Goal: Information Seeking & Learning: Learn about a topic

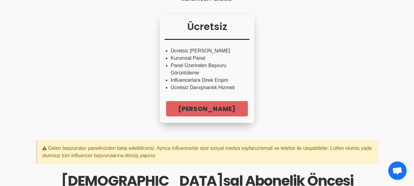
scroll to position [135, 0]
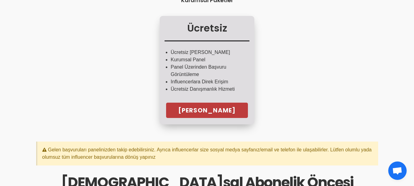
click at [208, 118] on link "Hemen Başla" at bounding box center [207, 110] width 82 height 15
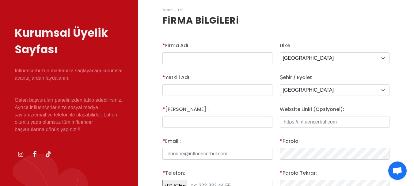
scroll to position [118, 0]
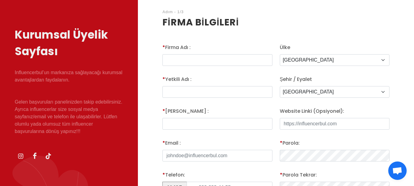
click at [414, 81] on html "Giriş Influencer Giriş Kurumsal Giriş Influencer Üyeliği Kurumsal Üyelik Acun İ…" at bounding box center [207, 162] width 414 height 560
click at [171, 59] on input "* Firma Adı :" at bounding box center [218, 60] width 110 height 12
type input "sg ticaret"
click at [180, 92] on input "text" at bounding box center [218, 92] width 110 height 12
click at [169, 91] on input "selçuk" at bounding box center [218, 92] width 110 height 12
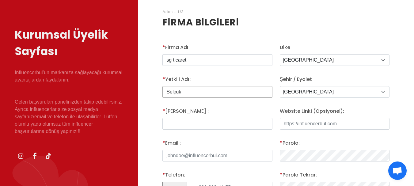
type input "Selçuk"
click at [173, 125] on input "* Yetkili Adı :" at bounding box center [218, 124] width 110 height 12
type input "Gürcan"
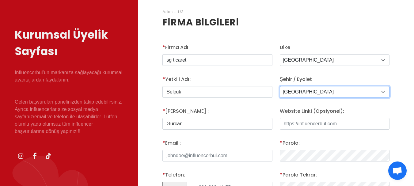
click at [382, 90] on select "Adana Adiyaman Afyon Agri Aksaray Amasya Ankara Antalya Ardahan Artvin Aydin Ba…" at bounding box center [335, 92] width 110 height 12
select select "3682"
click at [280, 86] on select "Adana Adiyaman Afyon Agri Aksaray Amasya Ankara Antalya Ardahan Artvin Aydin Ba…" at bounding box center [335, 92] width 110 height 12
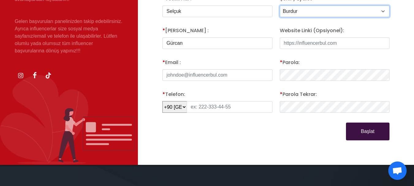
scroll to position [178, 0]
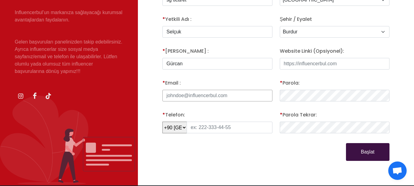
click at [188, 98] on input "* Email :" at bounding box center [218, 96] width 110 height 12
type input "[EMAIL_ADDRESS][DOMAIN_NAME]"
click at [215, 127] on input "text" at bounding box center [230, 128] width 86 height 12
type input "532 798 47 74"
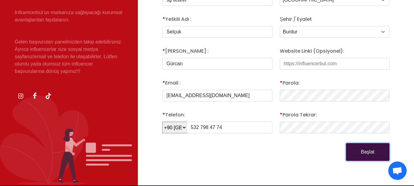
click at [369, 157] on button "Başlat" at bounding box center [368, 152] width 44 height 18
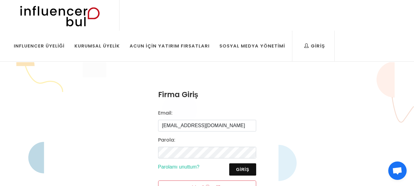
type input "[EMAIL_ADDRESS][DOMAIN_NAME]"
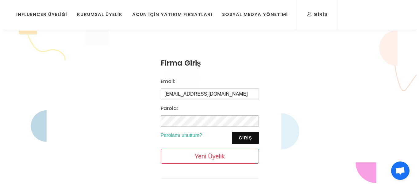
scroll to position [54, 0]
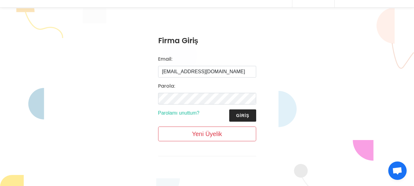
click at [245, 116] on button "Giriş" at bounding box center [242, 116] width 27 height 12
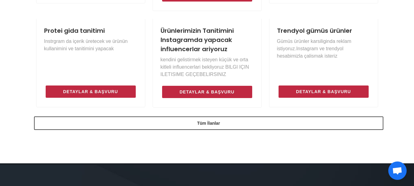
scroll to position [507, 0]
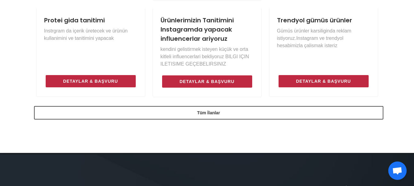
drag, startPoint x: 417, startPoint y: 14, endPoint x: 419, endPoint y: 119, distance: 104.3
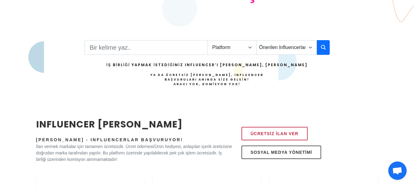
scroll to position [136, 0]
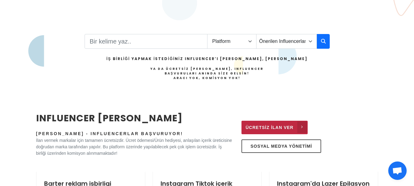
click at [275, 127] on span "Ücretsiz İlan Ver" at bounding box center [270, 127] width 48 height 7
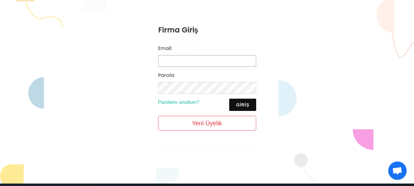
click at [163, 64] on input "Email:" at bounding box center [207, 61] width 98 height 12
type input "lambukas@gmail.com"
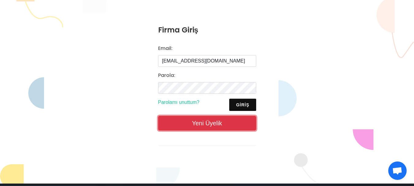
click at [206, 123] on link "Yeni Üyelik" at bounding box center [207, 123] width 98 height 15
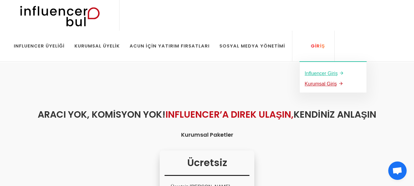
click at [305, 84] on u "Kurumsal Giriş" at bounding box center [321, 83] width 32 height 5
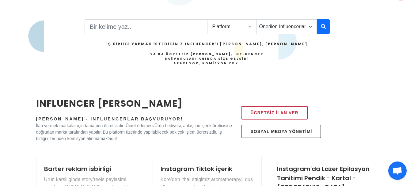
scroll to position [152, 0]
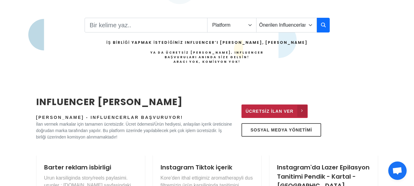
click at [270, 110] on span "Ücretsiz İlan Ver" at bounding box center [270, 111] width 48 height 7
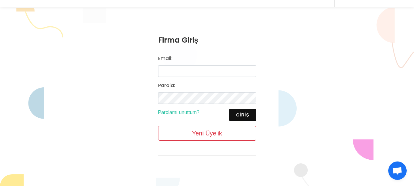
scroll to position [64, 0]
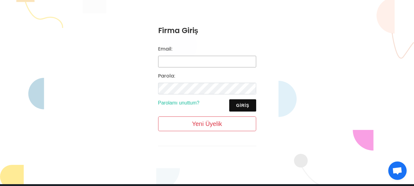
click at [163, 62] on input "Email:" at bounding box center [207, 62] width 98 height 12
type input "lambukas@gmail.com"
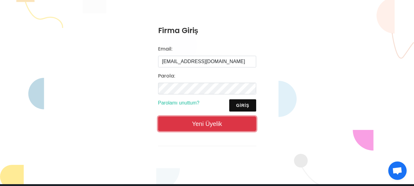
click at [207, 123] on link "Yeni Üyelik" at bounding box center [207, 124] width 98 height 15
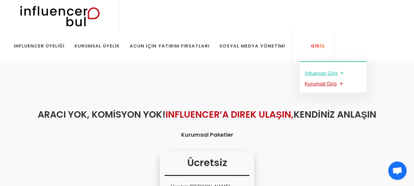
click at [305, 84] on u "Kurumsal Giriş" at bounding box center [321, 83] width 32 height 5
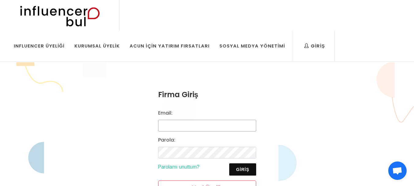
click at [167, 127] on input "Email:" at bounding box center [207, 126] width 98 height 12
type input "[EMAIL_ADDRESS][DOMAIN_NAME]"
click at [247, 170] on button "Giriş" at bounding box center [242, 169] width 27 height 12
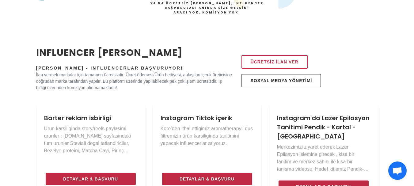
scroll to position [200, 0]
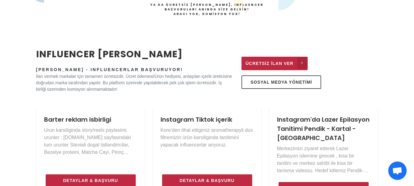
click at [272, 64] on span "Ücretsiz İlan Ver" at bounding box center [270, 63] width 48 height 7
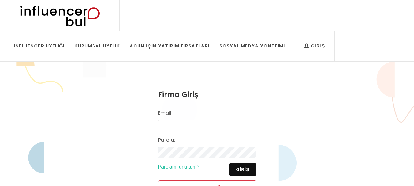
click at [167, 127] on input "Email:" at bounding box center [207, 126] width 98 height 12
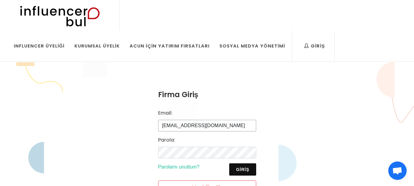
type input "lambukas@gmail.com"
click at [245, 172] on button "Giriş" at bounding box center [242, 169] width 27 height 12
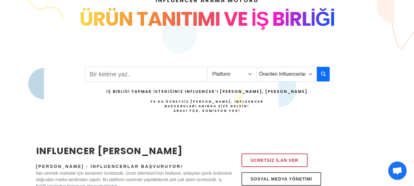
scroll to position [98, 0]
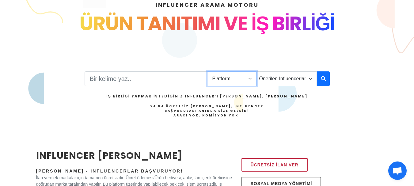
click at [250, 79] on select "Platform Instagram Facebook Youtube Tiktok Twitter Twitch" at bounding box center [231, 78] width 49 height 15
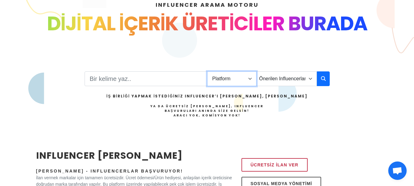
select select "1"
click at [207, 71] on select "Platform Instagram Facebook Youtube Tiktok Twitter Twitch" at bounding box center [231, 78] width 49 height 15
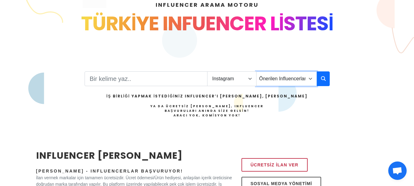
click at [310, 79] on select "Önerilen Influencerlar Aile & [PERSON_NAME] & [PERSON_NAME] [PERSON_NAME] & Giy…" at bounding box center [286, 78] width 61 height 15
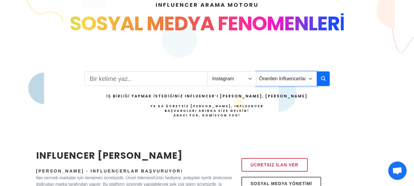
select select "14"
click at [256, 71] on select "Önerilen Influencerlar Aile & [PERSON_NAME] & [PERSON_NAME] [PERSON_NAME] & Giy…" at bounding box center [286, 78] width 61 height 15
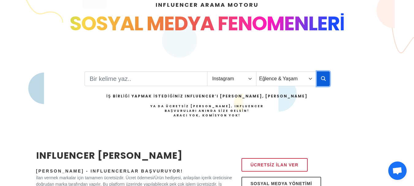
click at [324, 79] on icon "button" at bounding box center [323, 78] width 5 height 7
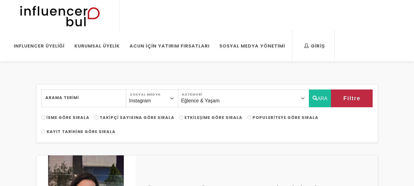
select select "14"
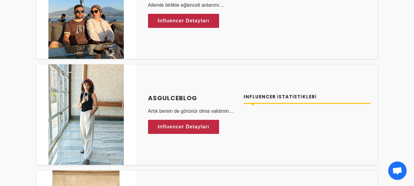
scroll to position [422, 0]
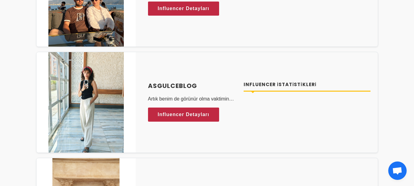
drag, startPoint x: 417, startPoint y: 19, endPoint x: 417, endPoint y: 29, distance: 9.8
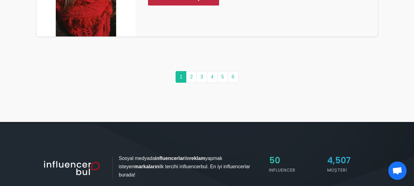
scroll to position [3216, 0]
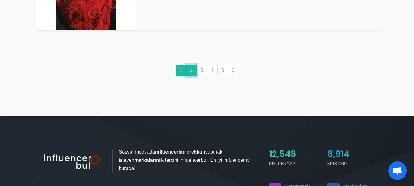
click at [191, 72] on link "2" at bounding box center [191, 71] width 11 height 12
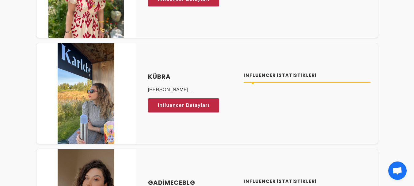
scroll to position [2581, 0]
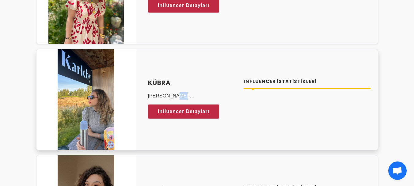
drag, startPoint x: 225, startPoint y: 97, endPoint x: 141, endPoint y: 88, distance: 83.6
click at [141, 88] on div "Kübra Merhaba ben Kübra Finlandiyada yaşıyorum ve çalışıyorum. Sayfam ve takipç…" at bounding box center [259, 99] width 237 height 57
click at [136, 116] on div "Kübra Merhaba ben Kübra Finlandiyada yaşıyorum ve çalışıyorum. Sayfam ve takipç…" at bounding box center [207, 99] width 342 height 101
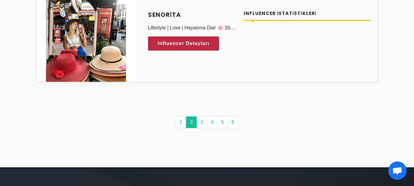
scroll to position [3062, 0]
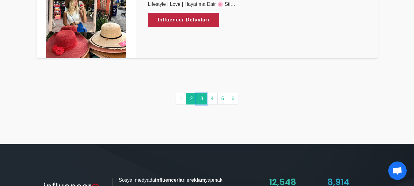
click at [200, 98] on link "3" at bounding box center [202, 99] width 11 height 12
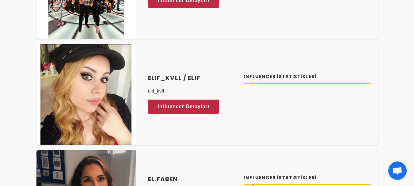
scroll to position [330, 0]
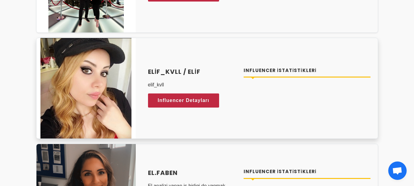
drag, startPoint x: 143, startPoint y: 76, endPoint x: 204, endPoint y: 71, distance: 61.2
click at [204, 71] on div "elif_kvll / Elif elif_kvll Influencer Detayları Influencer İstatistikleri" at bounding box center [259, 88] width 237 height 57
copy h4 "elif_kvll / Elif"
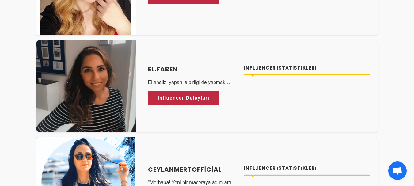
scroll to position [428, 0]
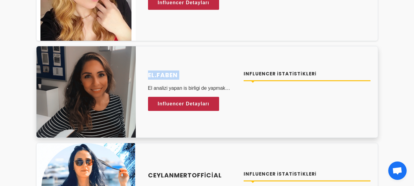
drag, startPoint x: 144, startPoint y: 83, endPoint x: 135, endPoint y: 78, distance: 9.7
click at [135, 78] on div "el.faben El analizi yapan is birligi de yapmak isteyen baslangic asamasinda bir…" at bounding box center [207, 92] width 342 height 92
copy div "el.faben"
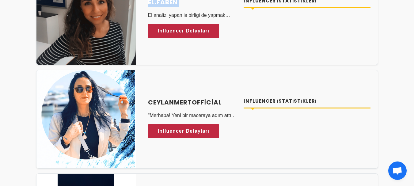
scroll to position [519, 0]
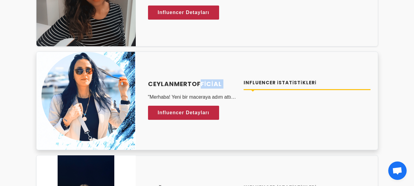
drag, startPoint x: 146, startPoint y: 90, endPoint x: 140, endPoint y: 81, distance: 11.1
click at [140, 81] on div "ceylanmertofficial "Merhaba! Yeni bir maceraya adım attım ve içerik üretme düny…" at bounding box center [207, 101] width 342 height 99
copy div "ceylanmertofficial"
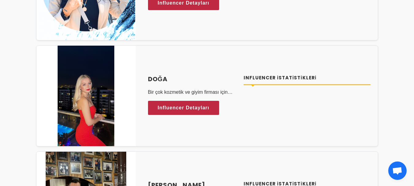
scroll to position [659, 0]
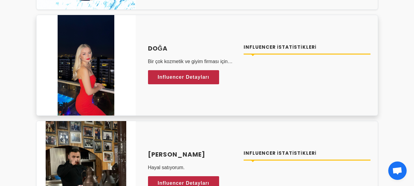
drag, startPoint x: 144, startPoint y: 50, endPoint x: 169, endPoint y: 47, distance: 25.4
click at [169, 47] on div "Doğa Bir çok kozmetik ve giyim firması için çekim yaptım. Gündelik hayatıma dai…" at bounding box center [259, 65] width 237 height 57
copy h4 "Doğa"
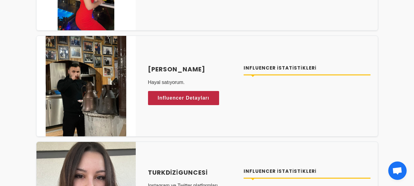
scroll to position [763, 0]
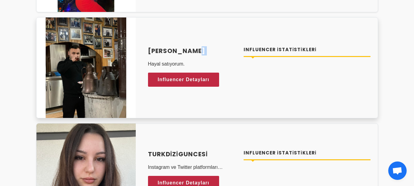
drag, startPoint x: 144, startPoint y: 57, endPoint x: 142, endPoint y: 47, distance: 9.7
click at [142, 47] on div "Lokman Albayrak Hayal satıyorum. Influencer Detayları Influencer İstatistikleri" at bounding box center [259, 67] width 237 height 57
copy div "[PERSON_NAME]"
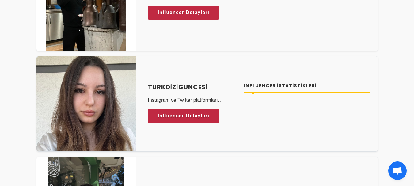
scroll to position [861, 0]
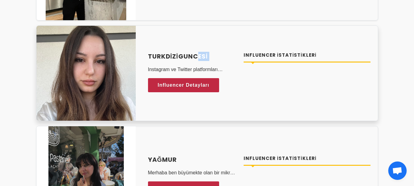
drag, startPoint x: 146, startPoint y: 62, endPoint x: 143, endPoint y: 55, distance: 7.7
click at [143, 55] on div "turkdiziguncesi Instagram ve Twitter platformları üzerinden Türk dizi sahneleri…" at bounding box center [259, 72] width 237 height 57
copy div "turkdiziguncesi"
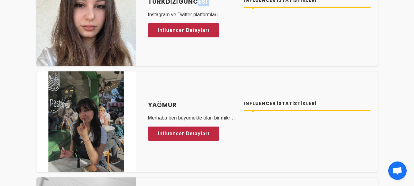
scroll to position [940, 0]
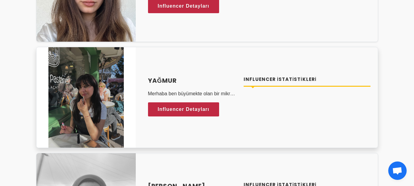
drag, startPoint x: 145, startPoint y: 85, endPoint x: 175, endPoint y: 83, distance: 29.5
click at [179, 81] on div "Yağmur Merhaba ben büyümekte olan bir mikro infuluencerim. Daha önce sayfamda i…" at bounding box center [192, 97] width 96 height 43
copy h4 "Yağmur"
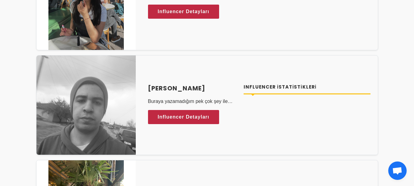
scroll to position [1044, 0]
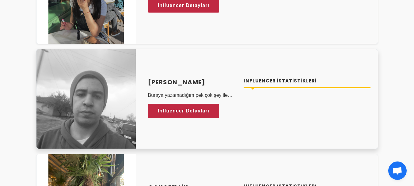
drag, startPoint x: 145, startPoint y: 86, endPoint x: 208, endPoint y: 81, distance: 62.7
click at [208, 81] on div "Enes kerimoğlu Buraya yazamadığım pek çok şey ile ilgileniyorum -Figür koleksiy…" at bounding box center [192, 99] width 96 height 43
copy h4 "[PERSON_NAME]"
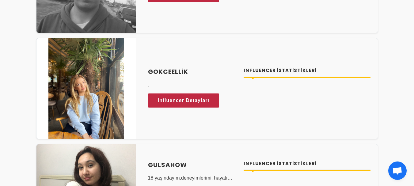
scroll to position [1178, 0]
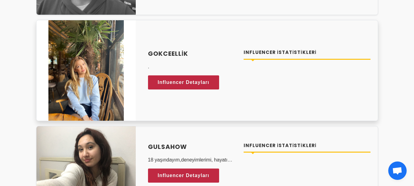
drag, startPoint x: 146, startPoint y: 58, endPoint x: 146, endPoint y: 48, distance: 10.4
click at [146, 48] on div "gokceellik . Influencer Detayları Influencer İstatistikleri" at bounding box center [259, 70] width 237 height 57
copy div "gokceellik"
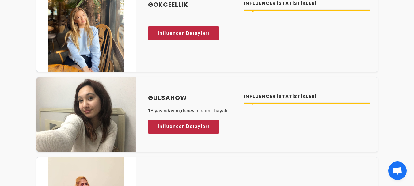
scroll to position [1221, 0]
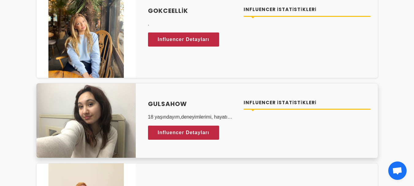
drag, startPoint x: 145, startPoint y: 107, endPoint x: 190, endPoint y: 102, distance: 45.6
click at [190, 102] on div "gulsahow 18 yaşındayım,deneyimlerimi, hayatımı insanlarla paylaşmak için burada…" at bounding box center [192, 120] width 96 height 43
copy h4 "gulsahow"
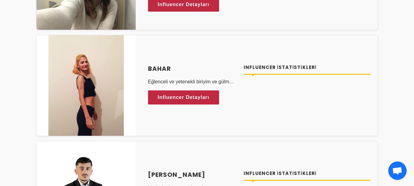
scroll to position [1355, 0]
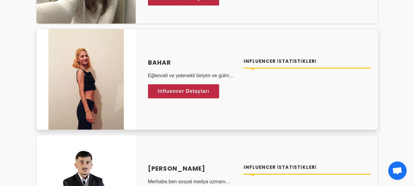
drag, startPoint x: 144, startPoint y: 66, endPoint x: 170, endPoint y: 63, distance: 26.5
click at [171, 63] on div "Bahar Eğlenceli ve yetenekli biriyim ve gülmeyi çok seviyorum ve danslarimla ve…" at bounding box center [259, 79] width 237 height 57
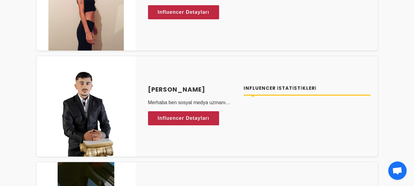
scroll to position [1459, 0]
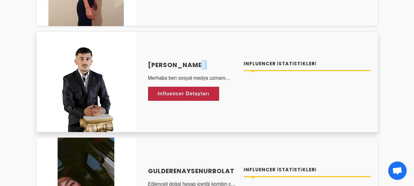
drag, startPoint x: 145, startPoint y: 70, endPoint x: 143, endPoint y: 66, distance: 4.7
click at [143, 66] on div "Gedikbeys Merhaba ben sosyal medya uzmanı mehmwt can gedik Influencer Detayları…" at bounding box center [259, 81] width 237 height 57
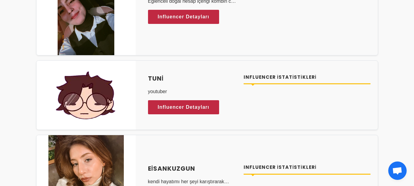
scroll to position [1648, 0]
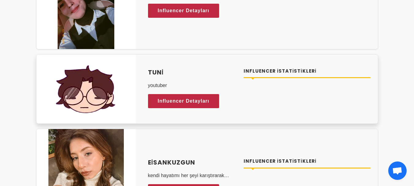
drag, startPoint x: 145, startPoint y: 76, endPoint x: 164, endPoint y: 71, distance: 19.6
click at [164, 71] on div "Tuni youtuber Influencer Detayları" at bounding box center [192, 89] width 96 height 43
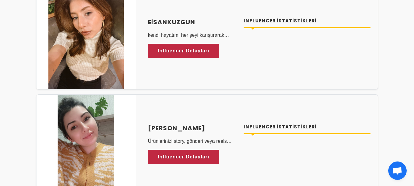
scroll to position [1825, 0]
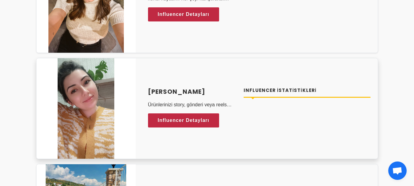
drag, startPoint x: 142, startPoint y: 95, endPoint x: 209, endPoint y: 92, distance: 66.3
click at [209, 92] on div "Rabia Günaydın Ürünlerinizi story, gönderi veya reels şeklinde dilediğiniz şeki…" at bounding box center [259, 108] width 237 height 57
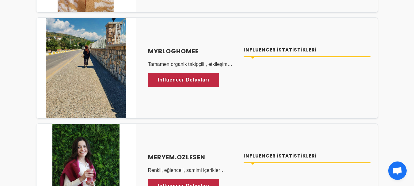
scroll to position [1960, 0]
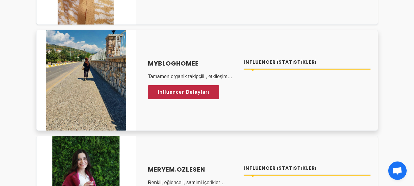
drag, startPoint x: 144, startPoint y: 68, endPoint x: 199, endPoint y: 62, distance: 55.8
click at [199, 62] on div "mybloghomee Tamamen organik takipçili , etkileşim oranı yüksek , onlarda milyon…" at bounding box center [259, 80] width 237 height 57
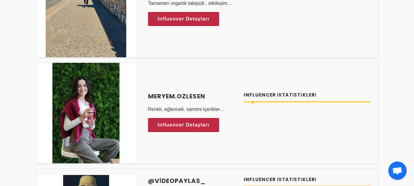
scroll to position [2039, 0]
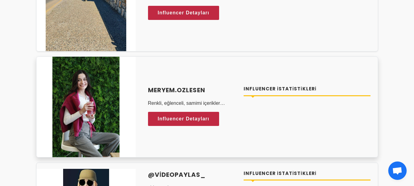
drag, startPoint x: 144, startPoint y: 93, endPoint x: 210, endPoint y: 86, distance: 67.0
click at [210, 86] on div "meryem.ozlesen Renkli, eğlenceli, samimi içerikler üretmekten keyif alıyorum🤩 I…" at bounding box center [259, 106] width 237 height 57
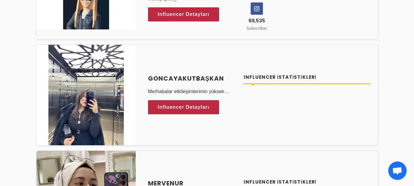
scroll to position [2235, 0]
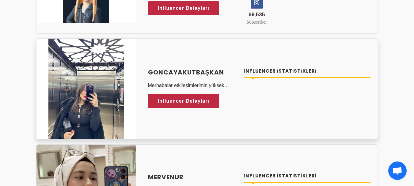
drag, startPoint x: 145, startPoint y: 75, endPoint x: 230, endPoint y: 75, distance: 84.4
click at [230, 75] on div "goncayakutbaşkan Merhabalar etkileşimlerimin yüksek olması sebebiyle buraya baş…" at bounding box center [192, 89] width 96 height 43
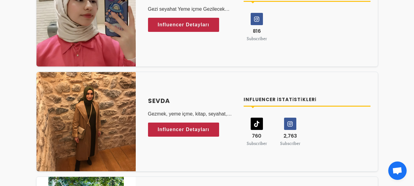
scroll to position [2418, 0]
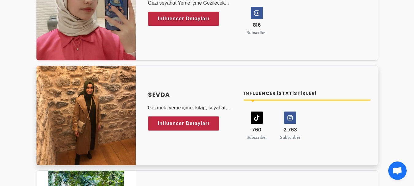
drag, startPoint x: 145, startPoint y: 98, endPoint x: 175, endPoint y: 92, distance: 30.4
click at [175, 92] on div "Sevda Gezmek, yeme içme, kitap, seyahat, alışveriş, moda, ilgi alanım Influence…" at bounding box center [192, 115] width 96 height 51
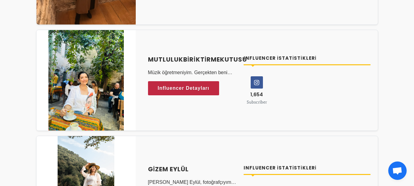
scroll to position [2565, 0]
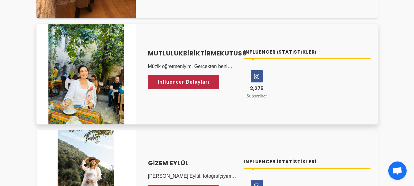
drag, startPoint x: 144, startPoint y: 54, endPoint x: 237, endPoint y: 50, distance: 92.7
click at [237, 50] on div "mutlulukbiriktirmekutusu Müzik öğretmeniyim. Gerçekten beni yansıtmayan ve eğle…" at bounding box center [192, 74] width 96 height 51
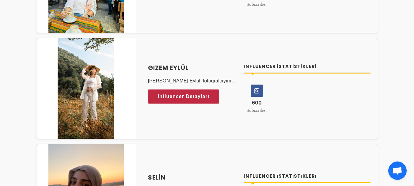
scroll to position [2663, 0]
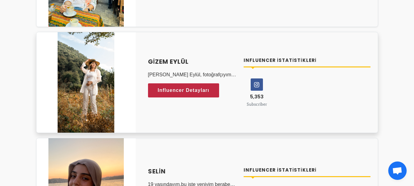
drag, startPoint x: 145, startPoint y: 64, endPoint x: 197, endPoint y: 58, distance: 51.8
click at [197, 58] on div "Gizem Eylül Ben Gizem Eylül, fotoğrafçıyım. Antalya da fotoğraf video prodüksiy…" at bounding box center [192, 82] width 96 height 51
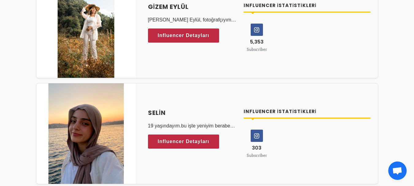
scroll to position [2749, 0]
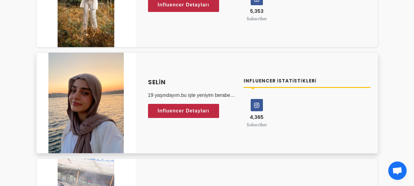
drag, startPoint x: 144, startPoint y: 87, endPoint x: 169, endPoint y: 81, distance: 25.5
click at [169, 81] on div "Selin 19 yaşındayım.bu işte yeniyim beraber deneyimlemek isterim🌸 Influencer De…" at bounding box center [192, 103] width 96 height 51
drag, startPoint x: 145, startPoint y: 86, endPoint x: 169, endPoint y: 79, distance: 25.2
click at [169, 79] on div "Selin 19 yaşındayım.bu işte yeniyim beraber deneyimlemek isterim🌸 Influencer De…" at bounding box center [192, 103] width 96 height 51
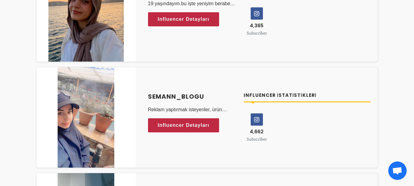
scroll to position [2883, 0]
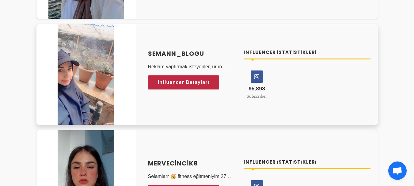
drag, startPoint x: 145, startPoint y: 55, endPoint x: 206, endPoint y: 52, distance: 60.5
click at [206, 52] on div "semann_blogu Reklam yaptırmak isteyenler, ürün tanıtımı yaptırmak isteyenler dö…" at bounding box center [192, 74] width 96 height 51
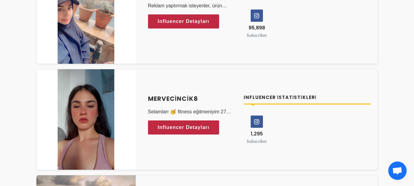
scroll to position [2969, 0]
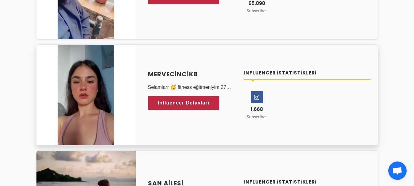
drag, startPoint x: 146, startPoint y: 76, endPoint x: 209, endPoint y: 76, distance: 63.2
click at [209, 76] on div "Mervecincik8 Selamlarr 🥳 fitness eğitmeniyim 27 yaşındayım. Sağlık, spor, eglen…" at bounding box center [192, 95] width 96 height 51
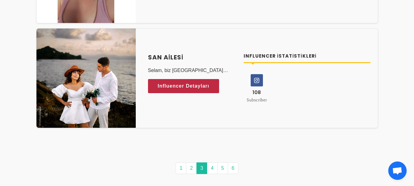
scroll to position [3097, 0]
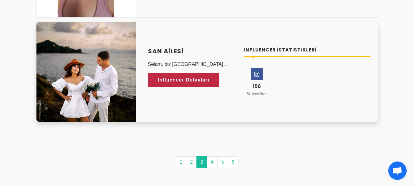
drag, startPoint x: 146, startPoint y: 54, endPoint x: 190, endPoint y: 50, distance: 43.8
click at [190, 50] on div "San Ailesi Selam, biz San Ailesi eğlenceli videolar çekiyoruz. Yavaş yavaş kend…" at bounding box center [192, 72] width 96 height 51
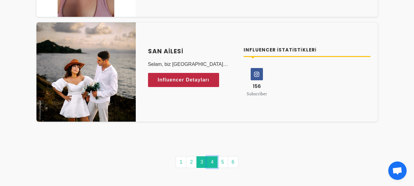
click at [210, 163] on link "4" at bounding box center [212, 162] width 11 height 12
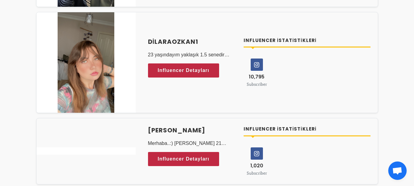
scroll to position [237, 0]
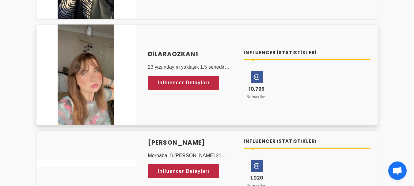
drag, startPoint x: 144, startPoint y: 58, endPoint x: 214, endPoint y: 50, distance: 70.4
click at [214, 50] on div "Dilaraozkan1 23 yaşındayım yaklaşık 1.5 senedir influencerım sayfamda hem eğlen…" at bounding box center [259, 75] width 237 height 66
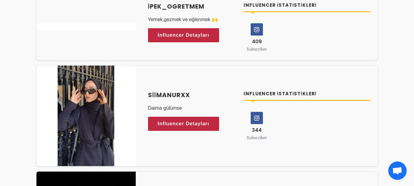
scroll to position [451, 0]
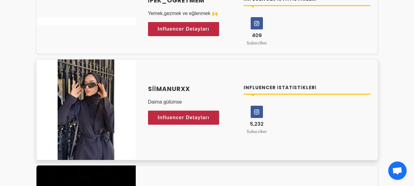
drag, startPoint x: 146, startPoint y: 93, endPoint x: 195, endPoint y: 89, distance: 49.2
click at [195, 89] on div "Siimanurxx Daima gülümse Influencer Detayları" at bounding box center [192, 109] width 96 height 51
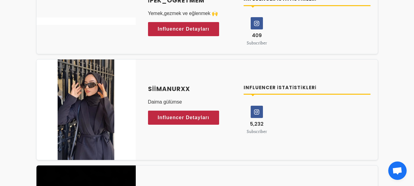
scroll to position [604, 0]
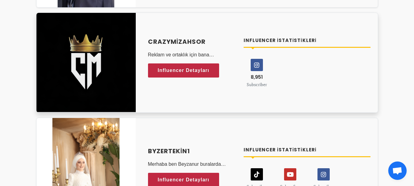
drag, startPoint x: 145, startPoint y: 46, endPoint x: 209, endPoint y: 42, distance: 63.9
click at [209, 42] on div "Crazymizahsor Reklam ve ortaklık için bana ulaşabilirsiniz Influencer Detayları" at bounding box center [192, 62] width 96 height 51
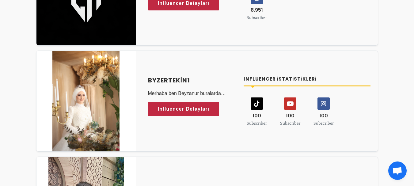
scroll to position [683, 0]
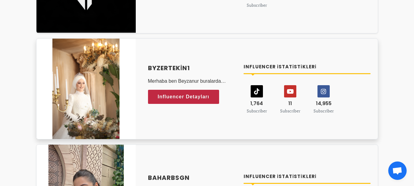
drag, startPoint x: 144, startPoint y: 71, endPoint x: 194, endPoint y: 66, distance: 49.4
click at [194, 66] on div "Byzertekin1 Merhaba ben Beyzanur buralarda yeniyim ve meraklıyım iş birliklerin…" at bounding box center [192, 88] width 96 height 51
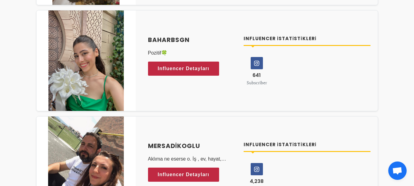
scroll to position [768, 0]
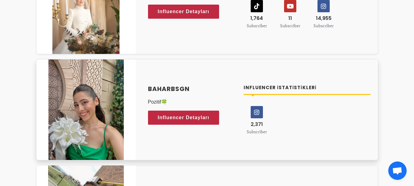
drag, startPoint x: 146, startPoint y: 93, endPoint x: 195, endPoint y: 93, distance: 49.7
click at [195, 93] on div "baharbsgn Pozitif🍀 Influencer Detayları" at bounding box center [192, 109] width 96 height 51
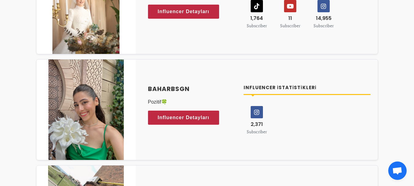
scroll to position [878, 0]
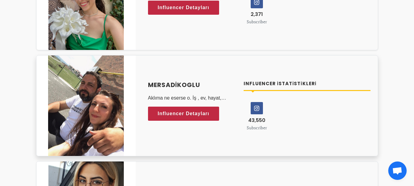
drag, startPoint x: 144, startPoint y: 90, endPoint x: 148, endPoint y: 85, distance: 6.0
click at [148, 85] on div "mersadikoglu Aklıma ne eserse o. İş , ev, hayat, yemek, çocuk, eğlence, koca he…" at bounding box center [192, 105] width 96 height 51
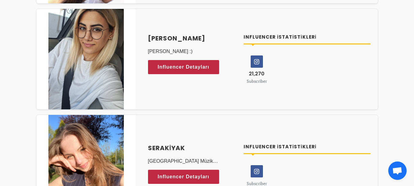
scroll to position [1013, 0]
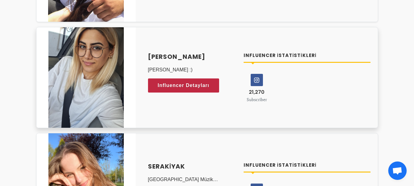
drag, startPoint x: 146, startPoint y: 61, endPoint x: 202, endPoint y: 54, distance: 56.8
click at [202, 54] on div "Yıldız Yılmaz Selam ben Yıldız :) Influencer Detayları" at bounding box center [192, 77] width 96 height 51
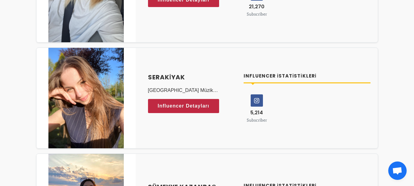
scroll to position [1105, 0]
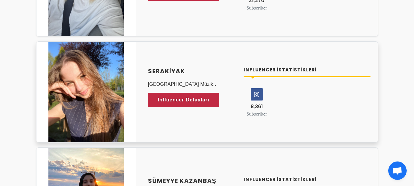
drag, startPoint x: 144, startPoint y: 75, endPoint x: 185, endPoint y: 70, distance: 40.8
click at [185, 70] on div "serakiyak Gazi Üniversitesi'nde Müzik Öğretmenliği okuyorum. İnstagram hesabımd…" at bounding box center [192, 92] width 96 height 51
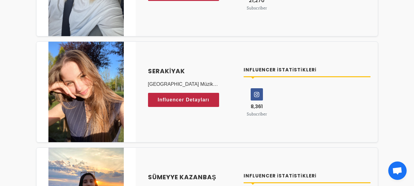
scroll to position [1227, 0]
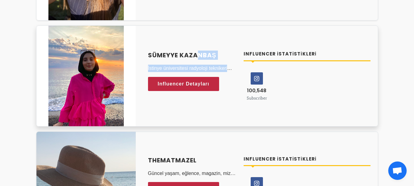
drag, startPoint x: 146, startPoint y: 57, endPoint x: 217, endPoint y: 60, distance: 71.2
click at [217, 60] on div "Sümeyye kazanbaş İstinye üniversitesi radyoloji teknikeri mezunuyum. Sosyal med…" at bounding box center [192, 76] width 96 height 51
click at [200, 33] on div "Sümeyye kazanbaş İstinye üniversitesi radyoloji teknikeri mezunuyum. Sosyal med…" at bounding box center [207, 75] width 342 height 101
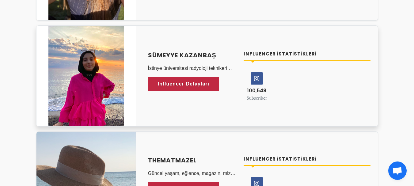
drag, startPoint x: 145, startPoint y: 57, endPoint x: 217, endPoint y: 57, distance: 71.8
click at [217, 57] on div "Sümeyye kazanbaş İstinye üniversitesi radyoloji teknikeri mezunuyum. Sosyal med…" at bounding box center [192, 76] width 96 height 51
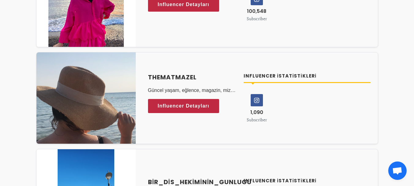
scroll to position [1312, 0]
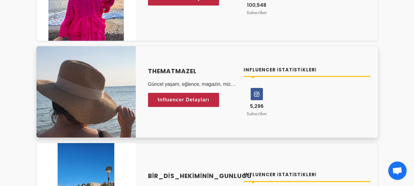
drag, startPoint x: 147, startPoint y: 74, endPoint x: 213, endPoint y: 75, distance: 66.3
click at [213, 75] on div "thematmazel Güncel yaşam, eğlence, magazin, mizah ve keyifli hissettiren herşey…" at bounding box center [192, 92] width 96 height 51
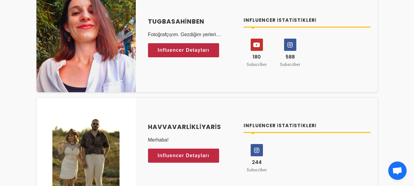
scroll to position [1642, 0]
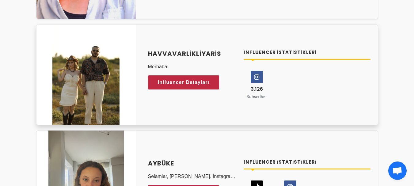
drag, startPoint x: 146, startPoint y: 58, endPoint x: 225, endPoint y: 58, distance: 78.2
click at [225, 58] on div "havvavarlikliyaris Merhaba! Influencer Detayları" at bounding box center [192, 74] width 96 height 51
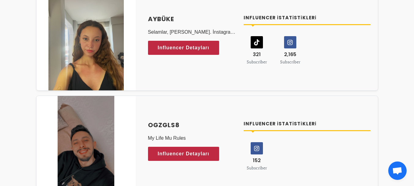
scroll to position [1777, 0]
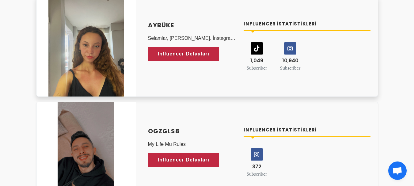
drag, startPoint x: 146, startPoint y: 27, endPoint x: 179, endPoint y: 24, distance: 32.9
click at [179, 24] on div "Aybüke Selamlar, ben Aybüke. İnstagram ailemde astroloji, moda, yer/mekan,uygul…" at bounding box center [192, 46] width 96 height 51
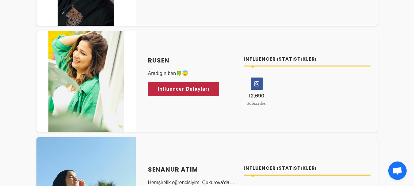
scroll to position [1947, 0]
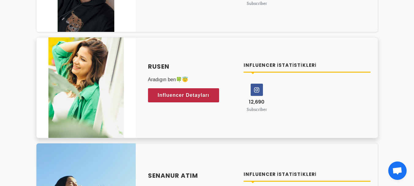
drag, startPoint x: 143, startPoint y: 72, endPoint x: 144, endPoint y: 67, distance: 5.3
click at [144, 67] on div "RUSEN Aradıgın ben🍀😇 Influencer Detayları Influencer İstatistikleri 12,690 Subs…" at bounding box center [259, 88] width 237 height 66
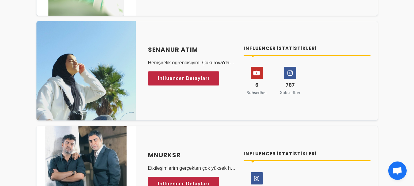
scroll to position [2155, 0]
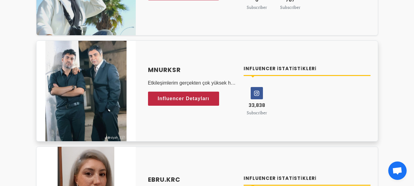
drag, startPoint x: 145, startPoint y: 75, endPoint x: 186, endPoint y: 70, distance: 40.4
click at [186, 70] on div "MnurKsr Etkileşimlerim gerçekten çok yüksek her konuda edit yapabilirim. Konsep…" at bounding box center [192, 90] width 96 height 51
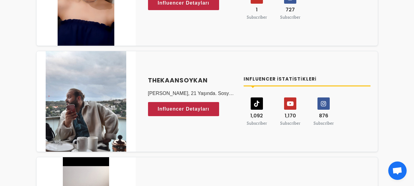
scroll to position [2363, 0]
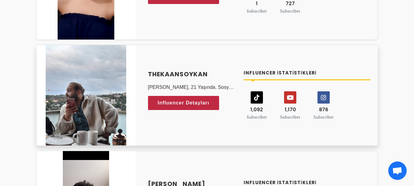
drag, startPoint x: 144, startPoint y: 76, endPoint x: 213, endPoint y: 70, distance: 69.3
click at [213, 70] on div "thekaansoykan Kaan Soykan, 21 Yaşında. Sosyal Medyayı Eğlenmek ve Eğlendirmek i…" at bounding box center [259, 95] width 237 height 66
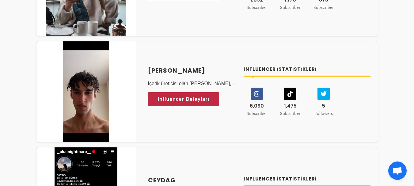
scroll to position [2479, 0]
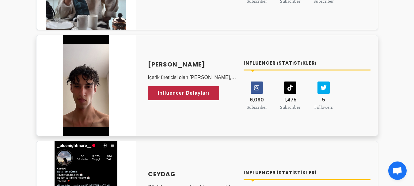
drag, startPoint x: 147, startPoint y: 69, endPoint x: 200, endPoint y: 63, distance: 53.3
click at [200, 63] on div "Ali Akpunar İçerik üreticisi olan Ali Akpunar, 16 Mayıs 2002 doğum tarihli, Sos…" at bounding box center [192, 85] width 96 height 51
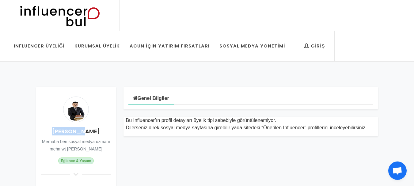
drag, startPoint x: 92, startPoint y: 132, endPoint x: 57, endPoint y: 131, distance: 35.0
click at [57, 131] on h4 "Gedikbeys" at bounding box center [76, 131] width 70 height 8
copy h4 "Gedikbeys"
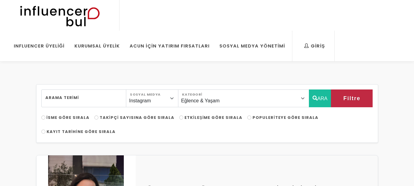
select select "14"
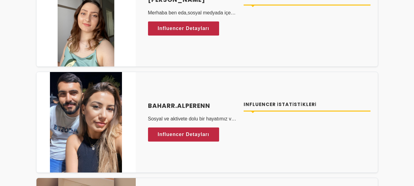
scroll to position [2177, 0]
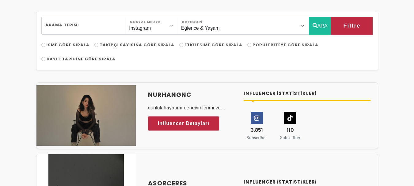
scroll to position [68, 0]
